Goal: Check status: Check status

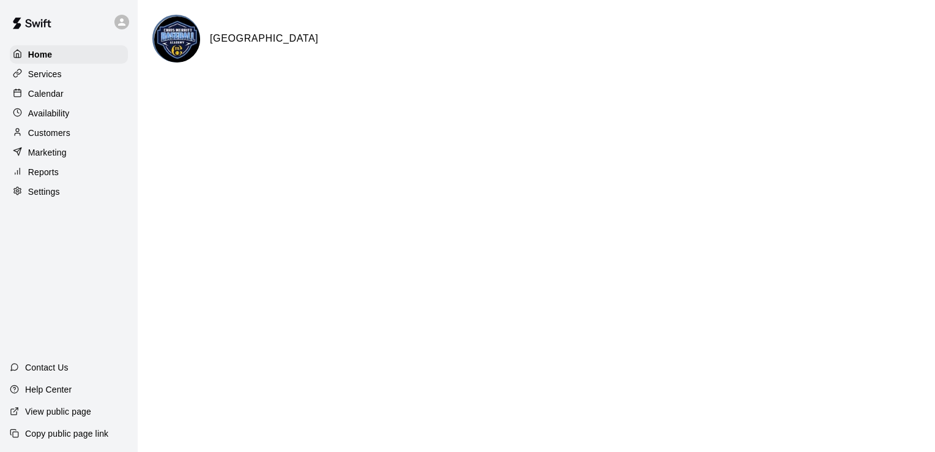
click at [54, 96] on p "Calendar" at bounding box center [46, 94] width 36 height 12
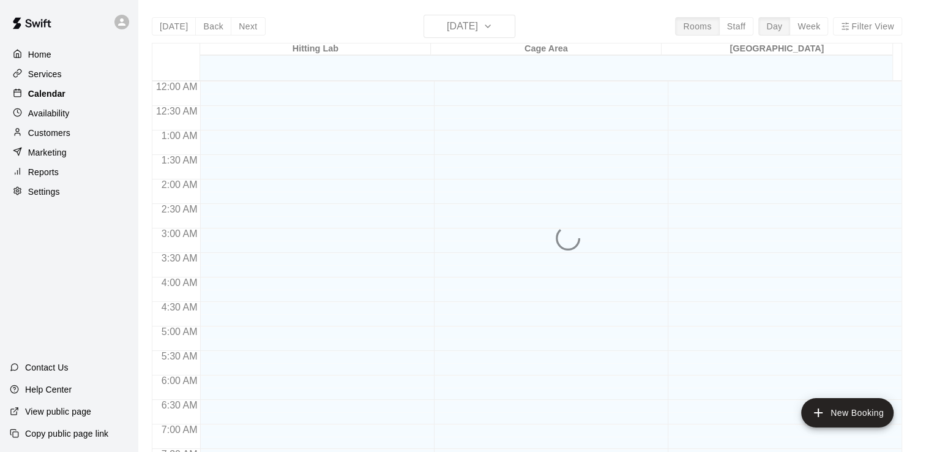
scroll to position [704, 0]
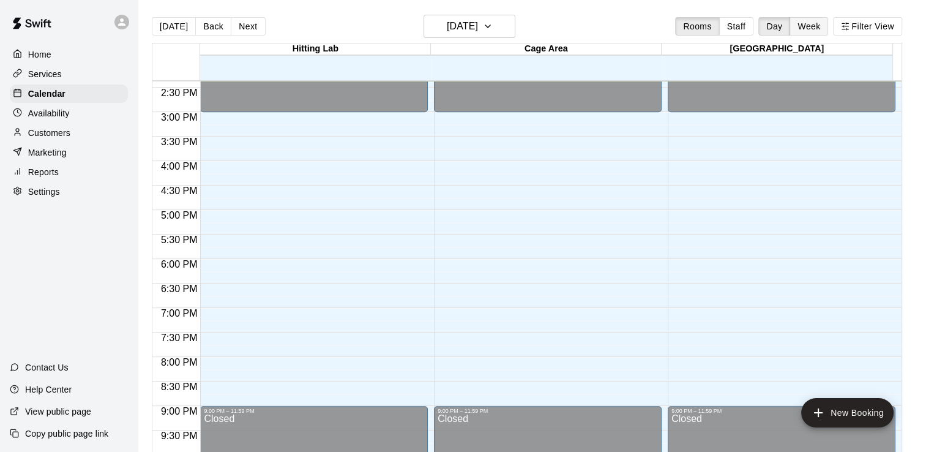
click at [818, 27] on button "Week" at bounding box center [809, 26] width 39 height 18
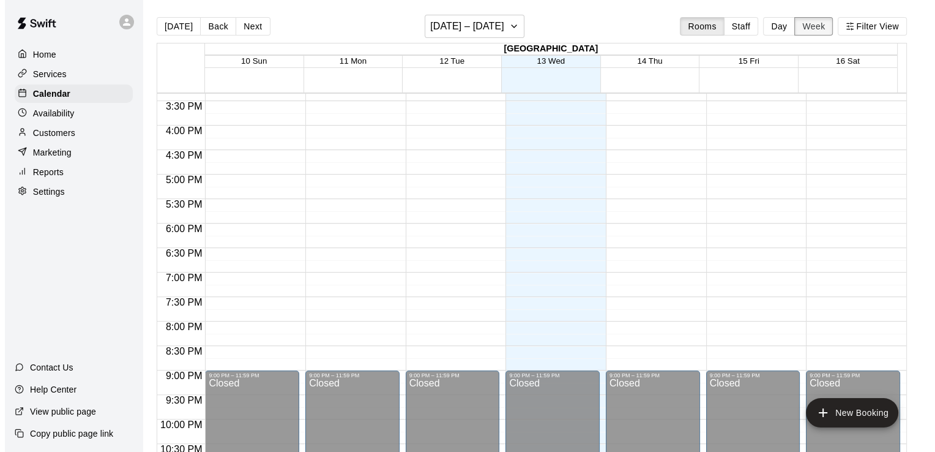
scroll to position [778, 0]
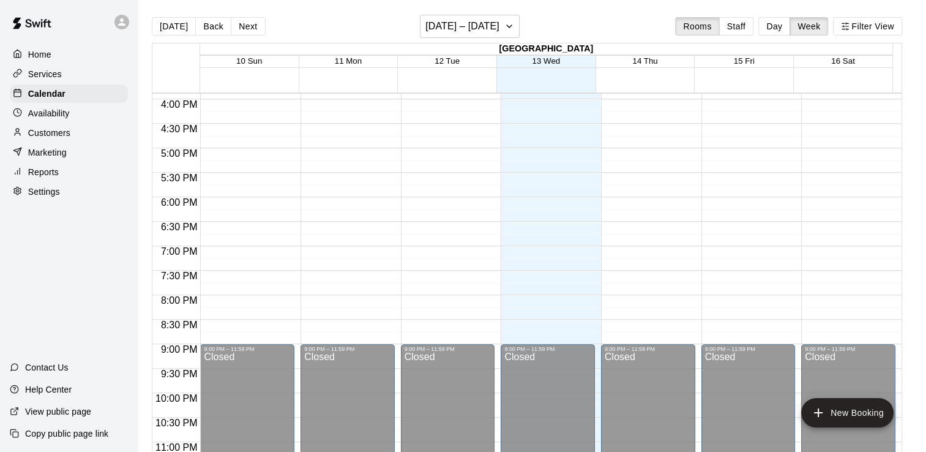
click at [508, 26] on icon "button" at bounding box center [509, 26] width 10 height 15
